Goal: Navigation & Orientation: Find specific page/section

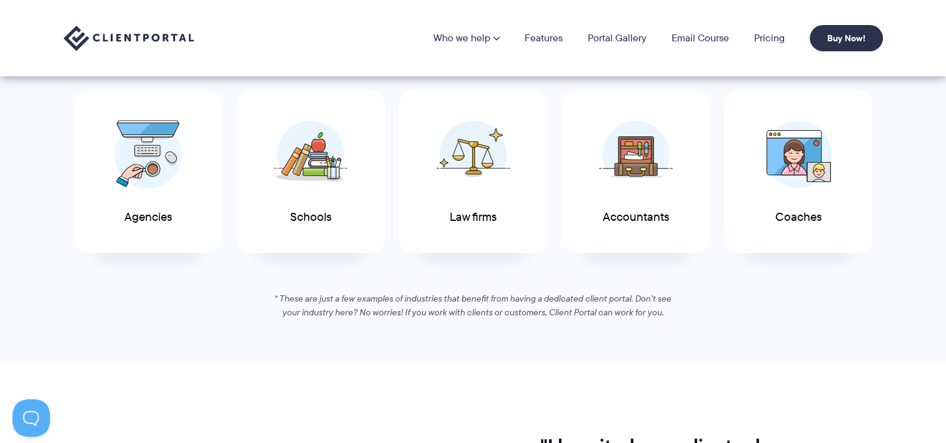
scroll to position [563, 0]
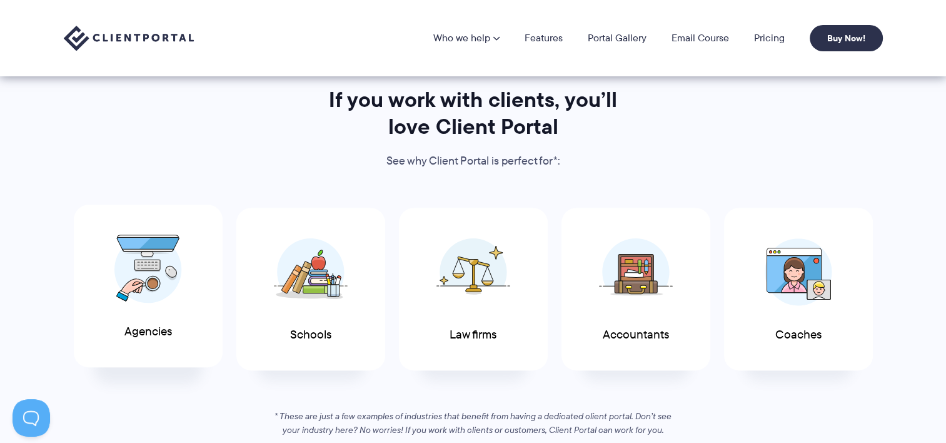
click at [117, 275] on img at bounding box center [148, 268] width 68 height 69
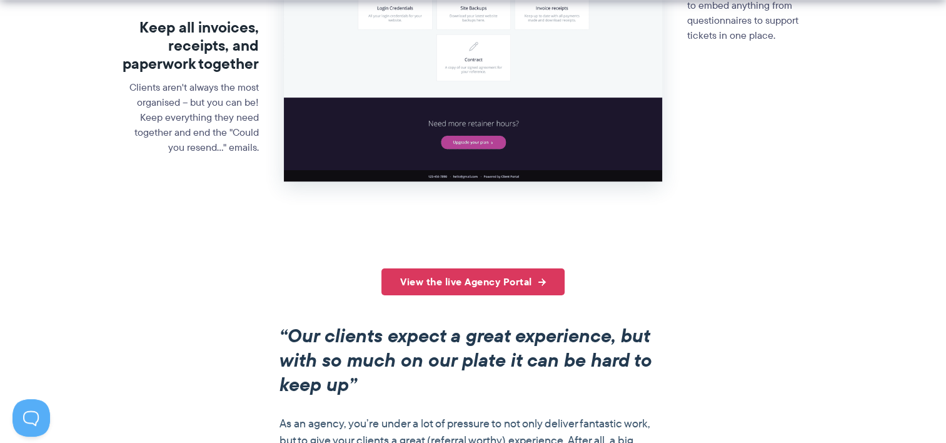
scroll to position [750, 0]
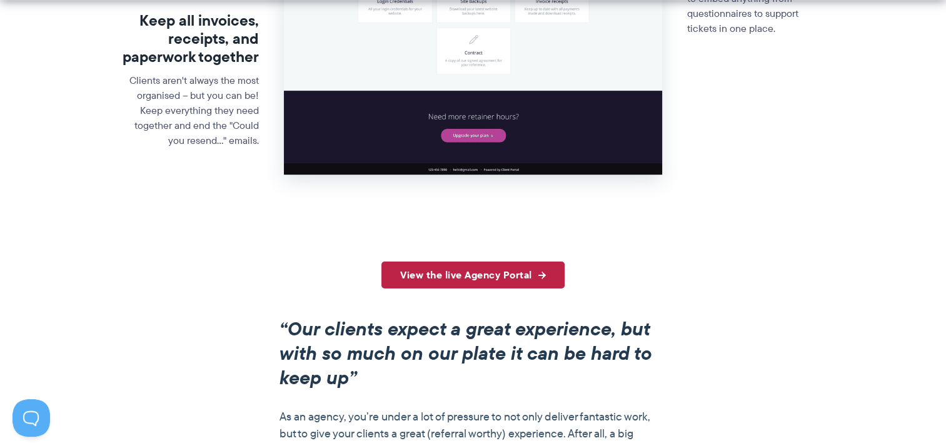
click at [500, 275] on link "View the live Agency Portal" at bounding box center [472, 274] width 183 height 27
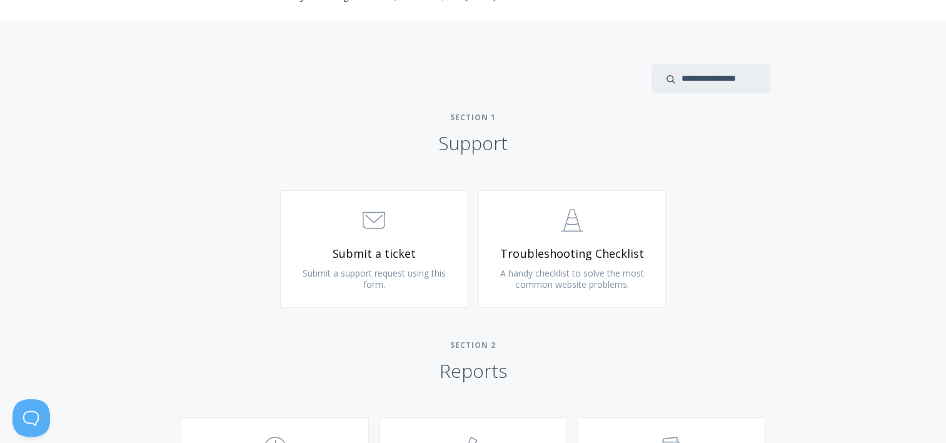
scroll to position [563, 0]
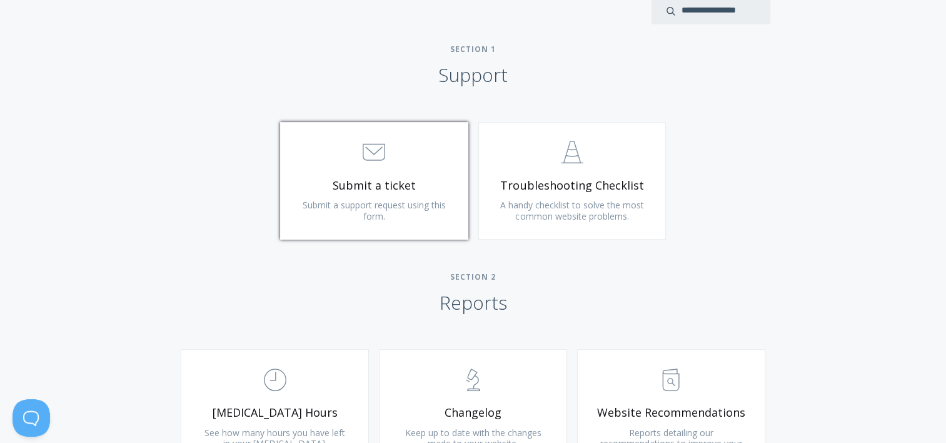
click at [375, 188] on span "Submit a ticket" at bounding box center [374, 185] width 149 height 14
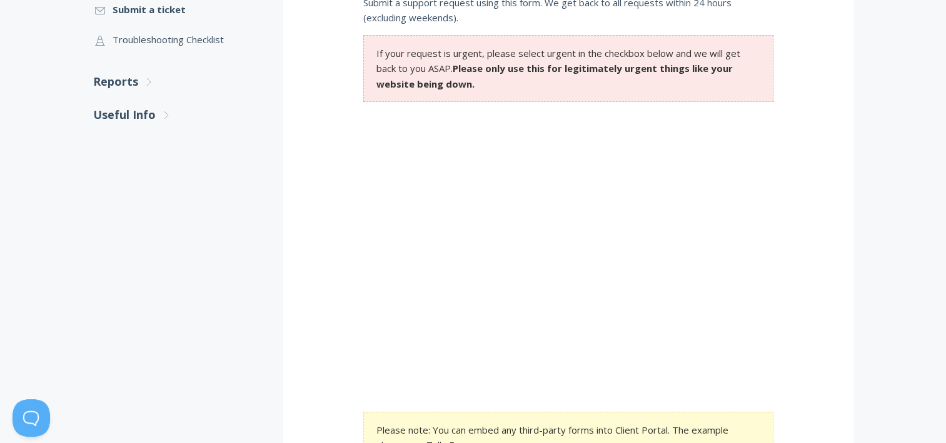
scroll to position [13, 0]
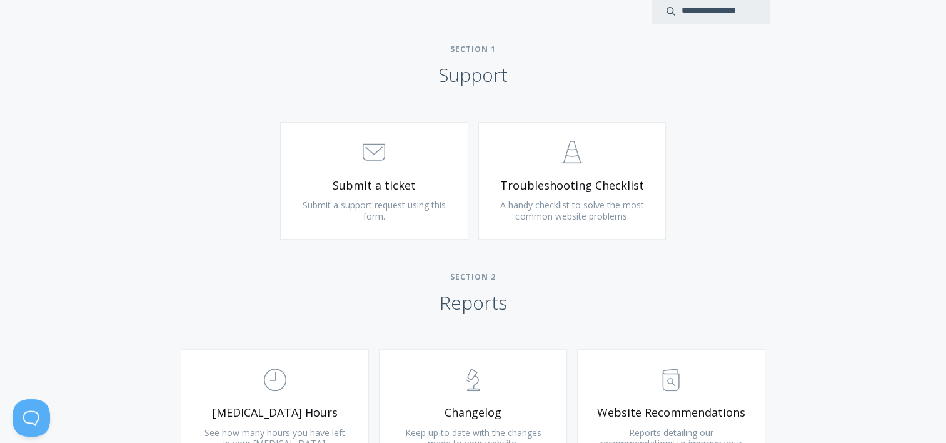
scroll to position [625, 0]
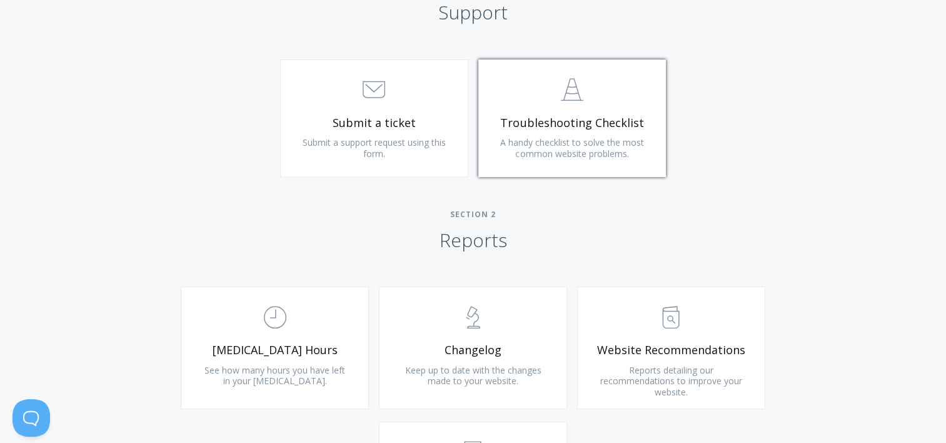
click at [574, 111] on link ".st0{fill:none;stroke:#000000;stroke-width:2;stroke-miterlimit:10;} Untitled-24…" at bounding box center [572, 118] width 188 height 118
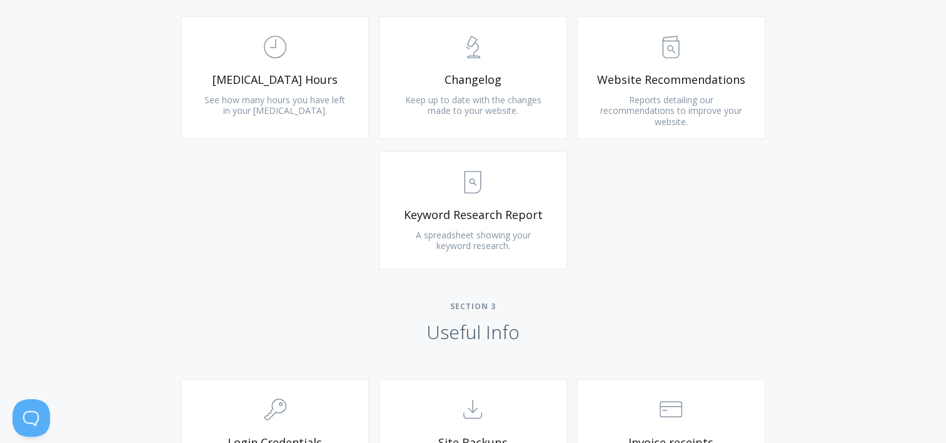
scroll to position [875, 0]
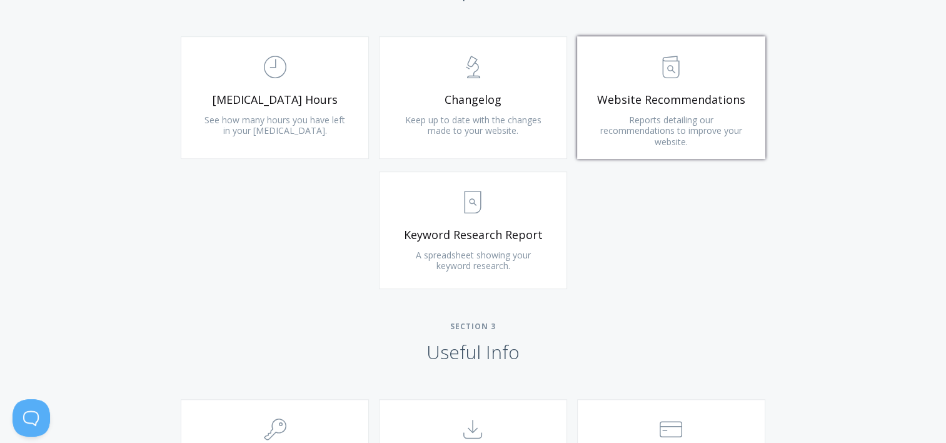
click at [604, 124] on span "Reports detailing our recommendations to improve your website." at bounding box center [671, 131] width 142 height 34
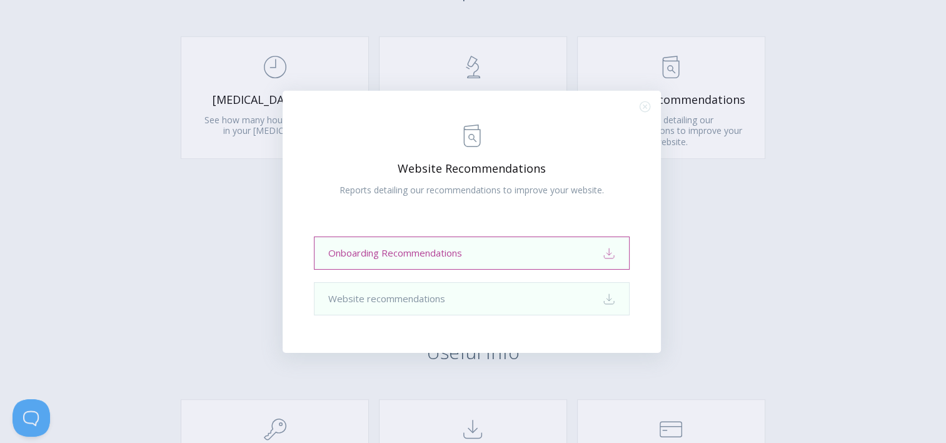
click at [448, 260] on link "Onboarding Recommendations Download" at bounding box center [472, 252] width 316 height 33
click at [723, 256] on div ".st0{fill:none;stroke:#000000;stroke-width:2;stroke-miterlimit:10;} Untitled-13…" at bounding box center [473, 221] width 946 height 443
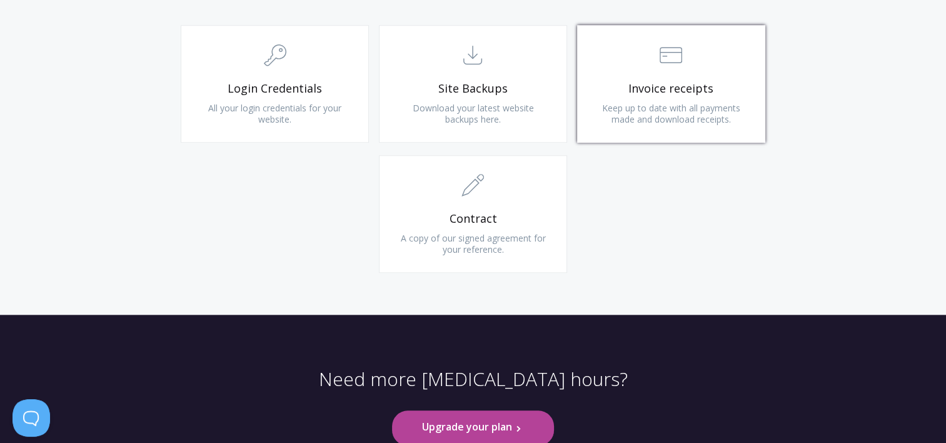
scroll to position [1251, 0]
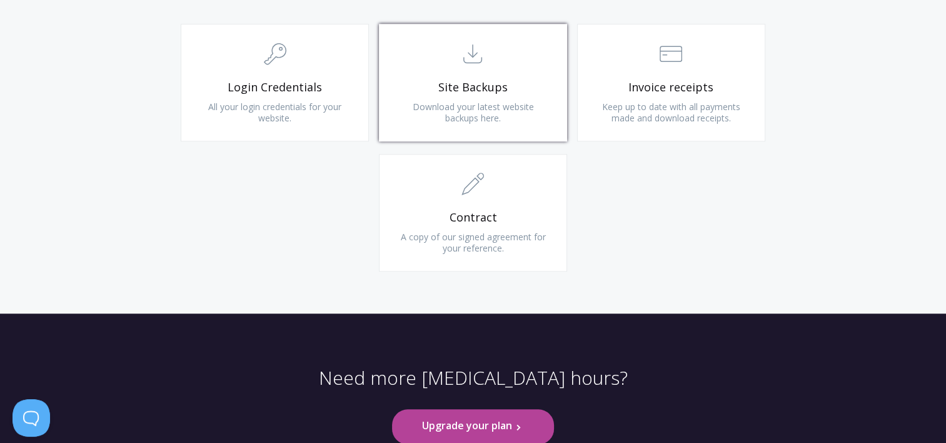
click at [478, 98] on link ".st0{fill:none;stroke:#000000;stroke-width:2;stroke-miterlimit:10;} Untitled-15…" at bounding box center [473, 83] width 188 height 118
click at [677, 216] on div ".cls-1{fill:none;stroke:#000;stroke-miterlimit:10;stroke-width:2px;} 1. General…" at bounding box center [473, 154] width 640 height 260
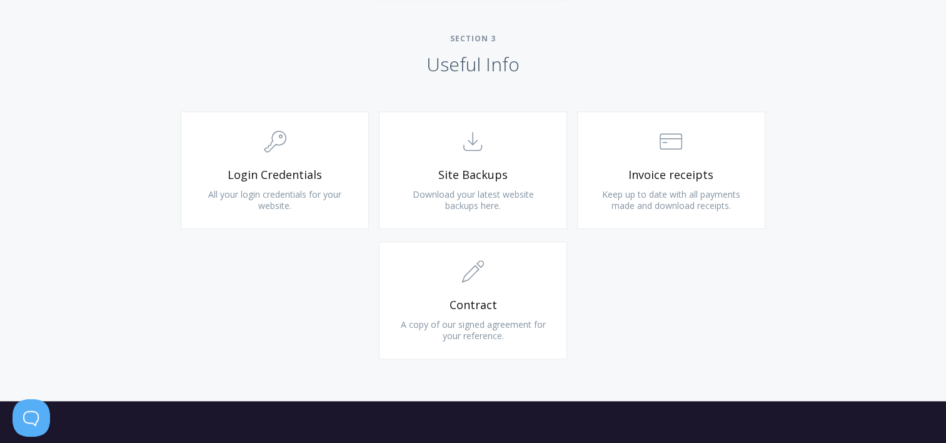
scroll to position [1063, 0]
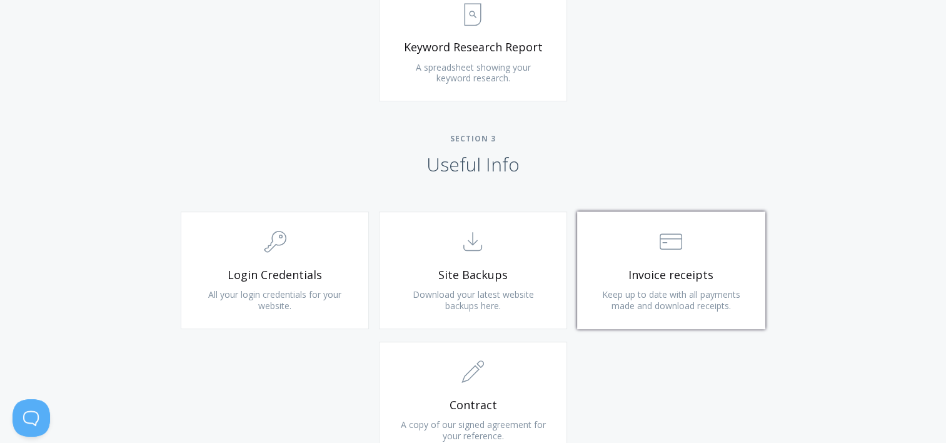
click at [693, 303] on span "Keep up to date with all payments made and download receipts." at bounding box center [671, 299] width 138 height 23
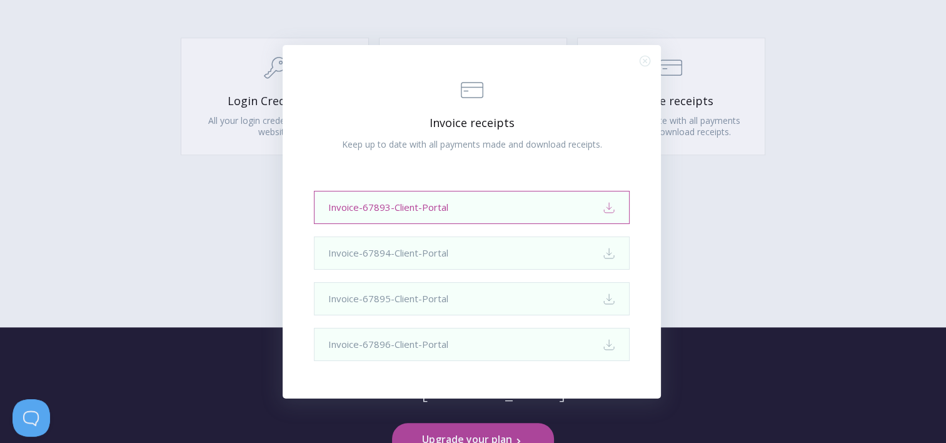
scroll to position [1086, 0]
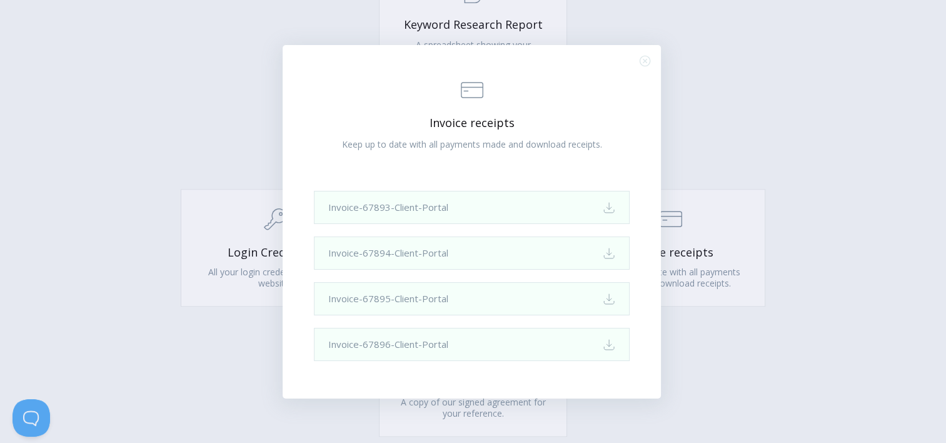
click at [144, 172] on div ".st0{fill:none;stroke:#000000;stroke-width:2;stroke-miterlimit:10;} Financial I…" at bounding box center [473, 221] width 946 height 443
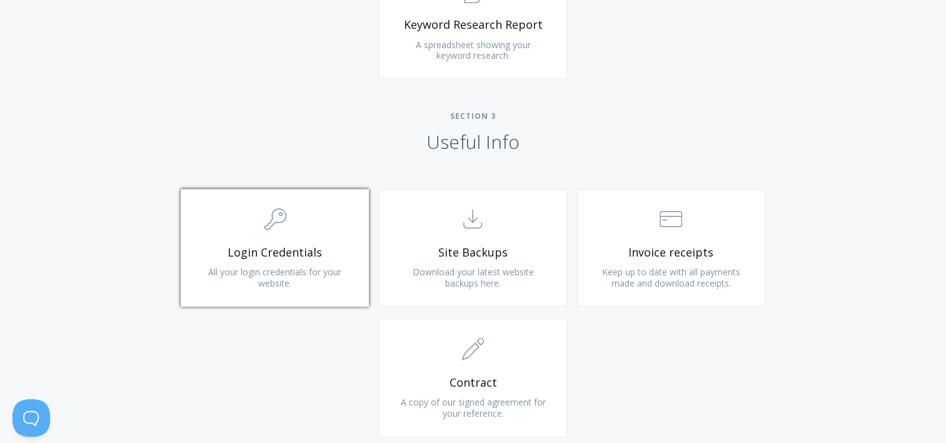
click at [304, 266] on span "All your login credentials for your website." at bounding box center [274, 277] width 133 height 23
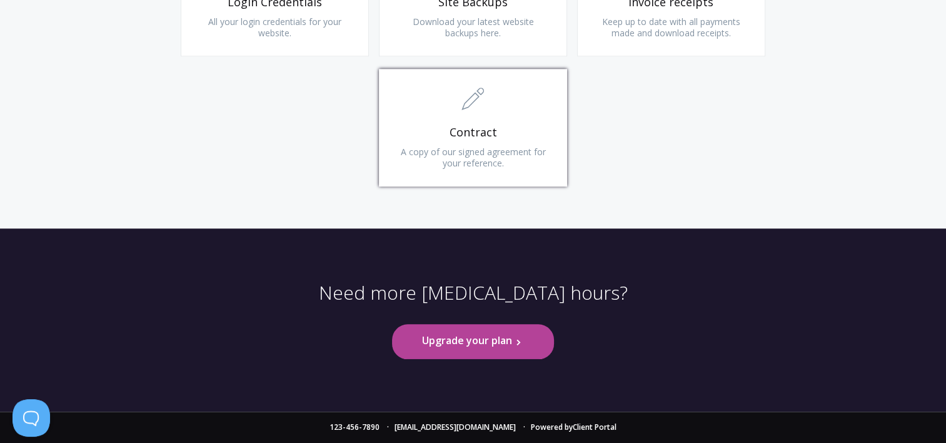
click at [503, 149] on span "A copy of our signed agreement for your reference." at bounding box center [472, 157] width 145 height 23
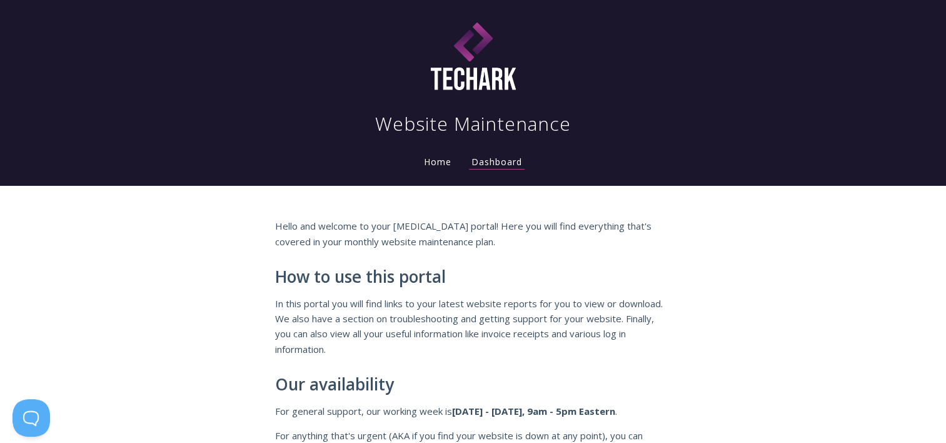
click at [438, 155] on li "Home" at bounding box center [438, 158] width 48 height 25
click at [436, 161] on link "Home" at bounding box center [437, 162] width 33 height 12
